Goal: Find specific page/section: Find specific page/section

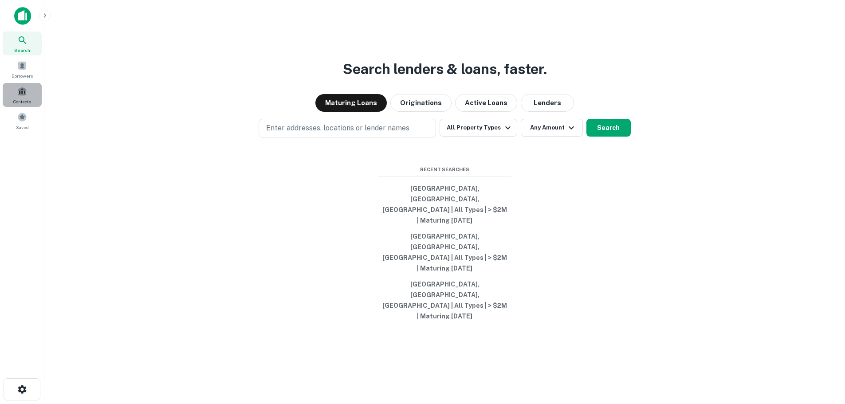
click at [26, 94] on span at bounding box center [22, 92] width 10 height 10
